Goal: Information Seeking & Learning: Learn about a topic

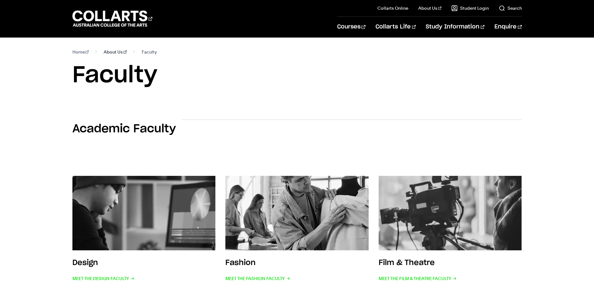
click at [116, 52] on link "About Us" at bounding box center [115, 51] width 23 height 9
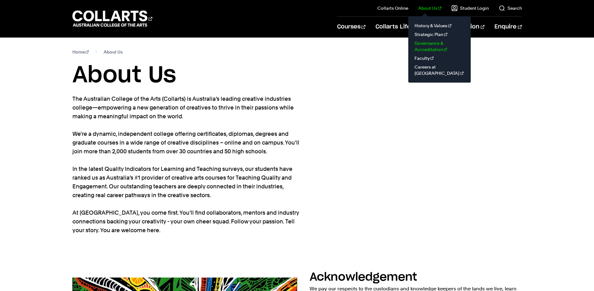
click at [433, 48] on link "Governance & Accreditation" at bounding box center [440, 46] width 52 height 15
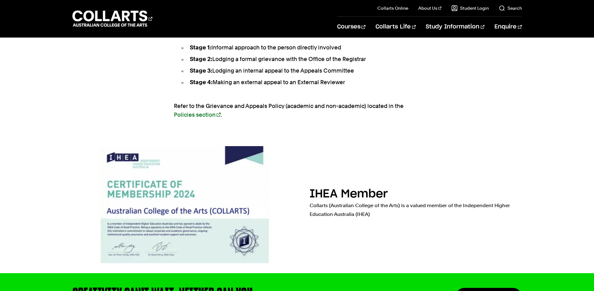
scroll to position [2187, 0]
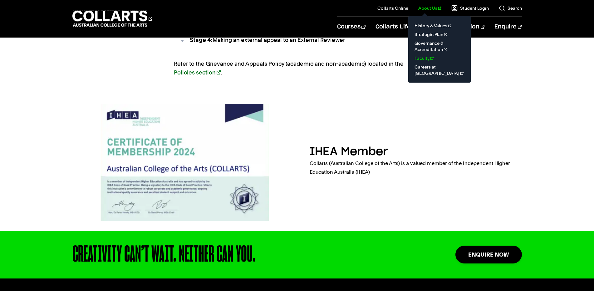
click at [429, 57] on link "Faculty" at bounding box center [440, 58] width 52 height 9
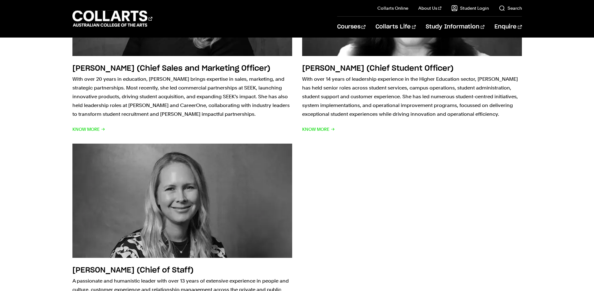
scroll to position [1031, 0]
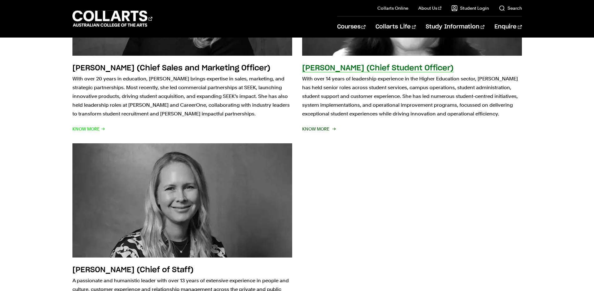
click at [318, 124] on span "Know More" at bounding box center [318, 128] width 33 height 9
